Goal: Transaction & Acquisition: Purchase product/service

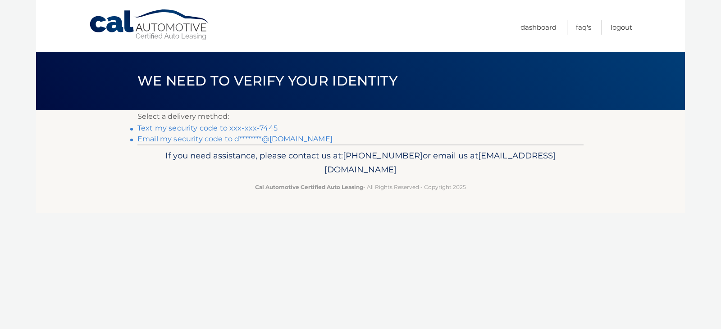
click at [200, 141] on link "Email my security code to d********@gmail.com" at bounding box center [234, 139] width 195 height 9
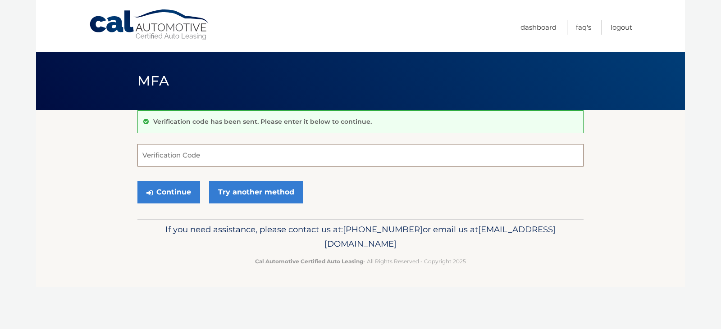
click at [189, 158] on input "Verification Code" at bounding box center [360, 155] width 446 height 23
click at [229, 151] on input "Verification Code" at bounding box center [360, 155] width 446 height 23
paste input "187224"
type input "187224"
click at [173, 187] on button "Continue" at bounding box center [168, 192] width 63 height 23
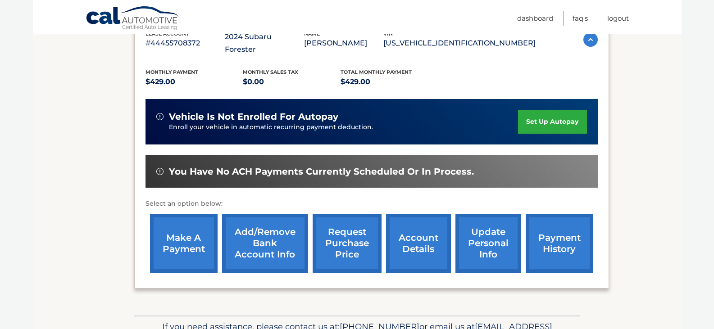
scroll to position [180, 0]
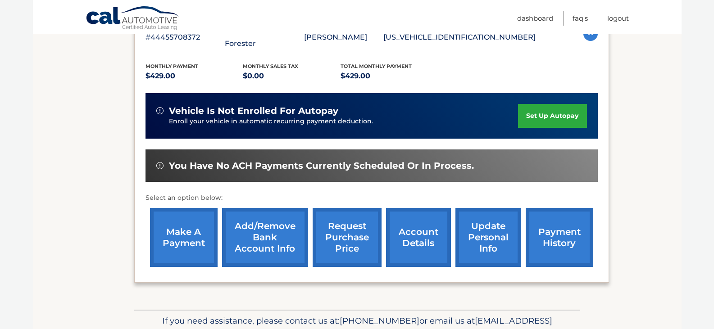
click at [186, 233] on link "make a payment" at bounding box center [184, 237] width 68 height 59
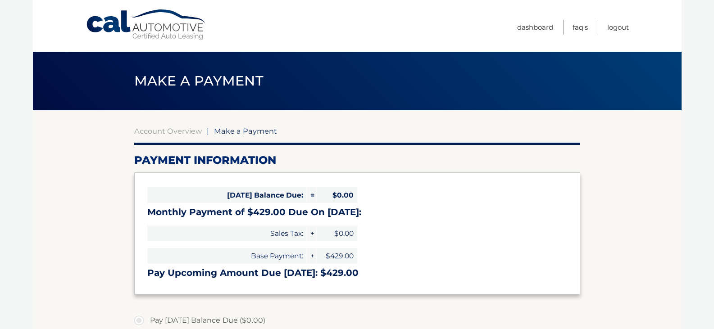
select select "NThmNzdkOTktOTkxYi00YmVhLTgwNmUtYjU1N2EzODQyZjU4"
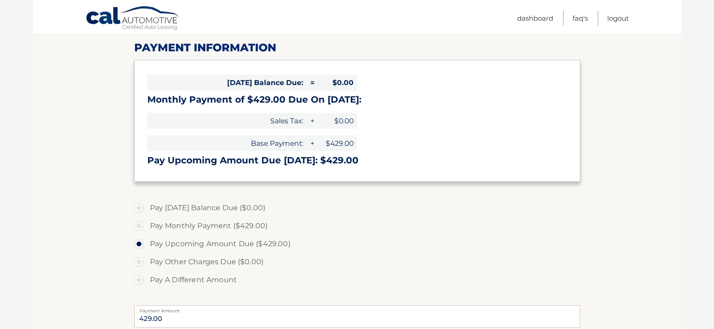
scroll to position [120, 0]
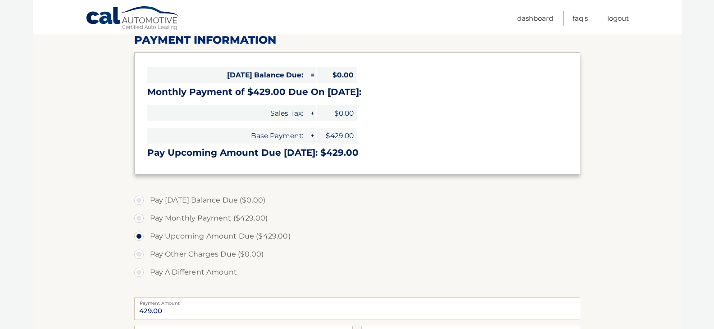
click at [139, 218] on label "Pay Monthly Payment ($429.00)" at bounding box center [357, 219] width 446 height 18
click at [139, 218] on input "Pay Monthly Payment ($429.00)" at bounding box center [142, 217] width 9 height 14
radio input "true"
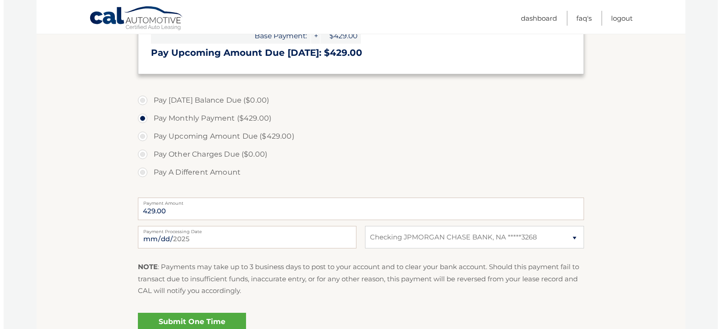
scroll to position [240, 0]
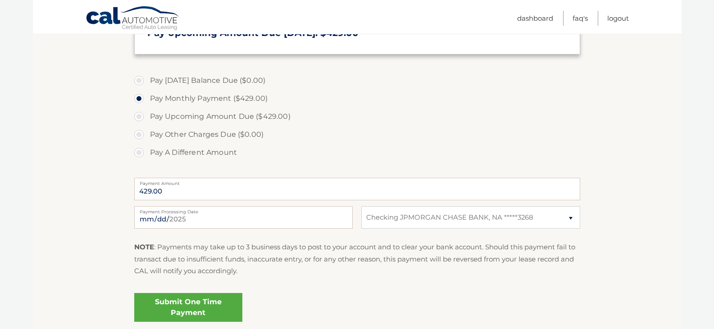
click at [179, 305] on link "Submit One Time Payment" at bounding box center [188, 307] width 108 height 29
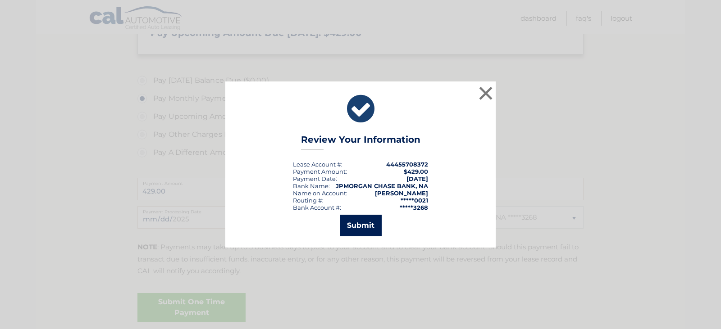
click at [363, 220] on button "Submit" at bounding box center [361, 226] width 42 height 22
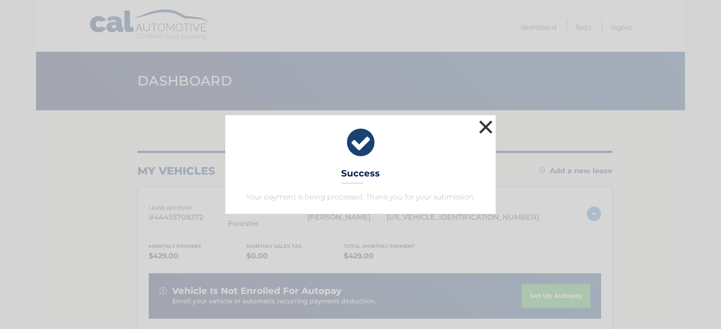
click at [484, 126] on button "×" at bounding box center [486, 127] width 18 height 18
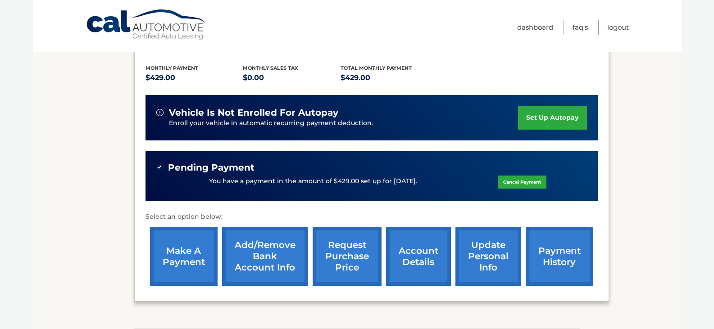
scroll to position [234, 0]
